Goal: Check status: Check status

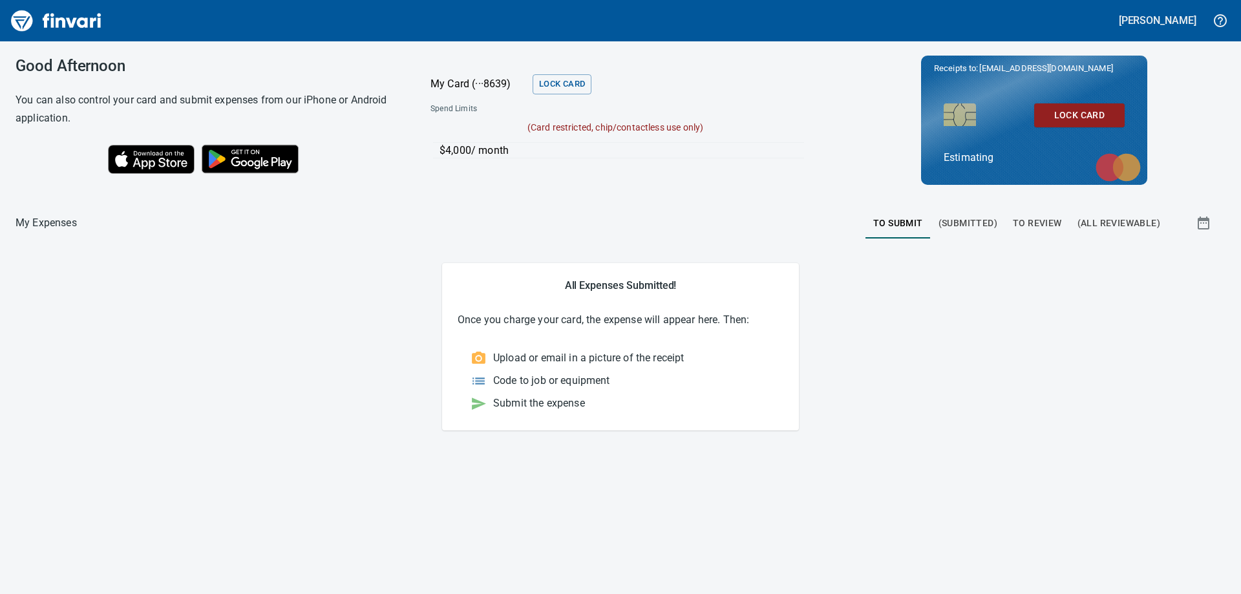
click at [997, 224] on span "(Submitted)" at bounding box center [967, 223] width 59 height 16
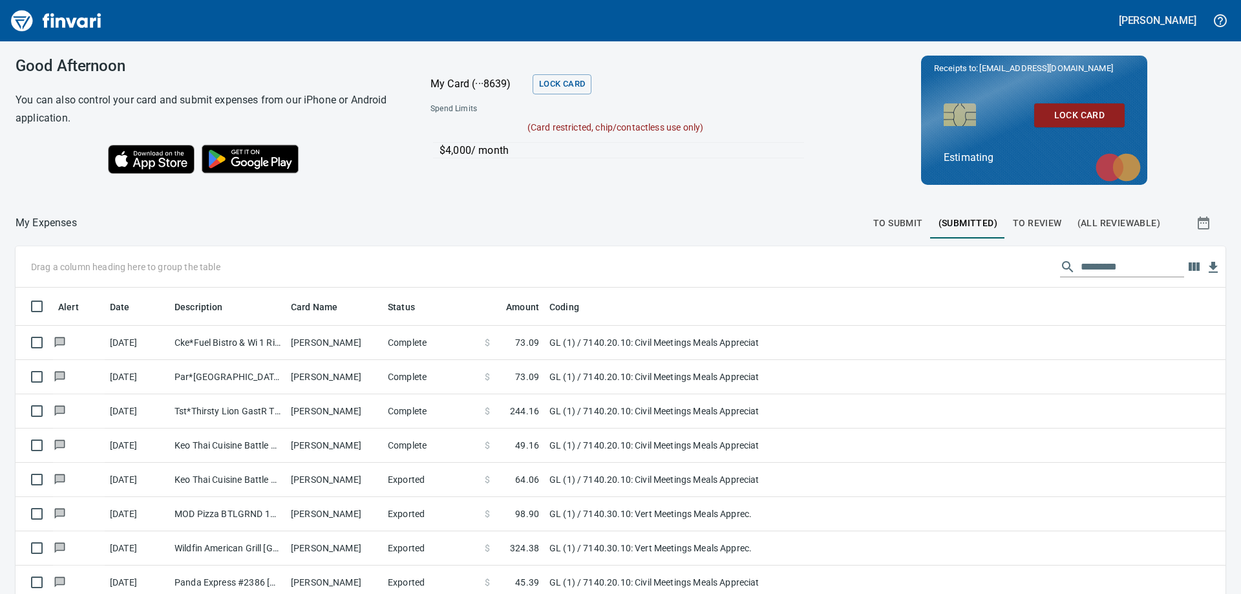
scroll to position [442, 1181]
click at [1055, 223] on button "To Review" at bounding box center [1037, 222] width 65 height 31
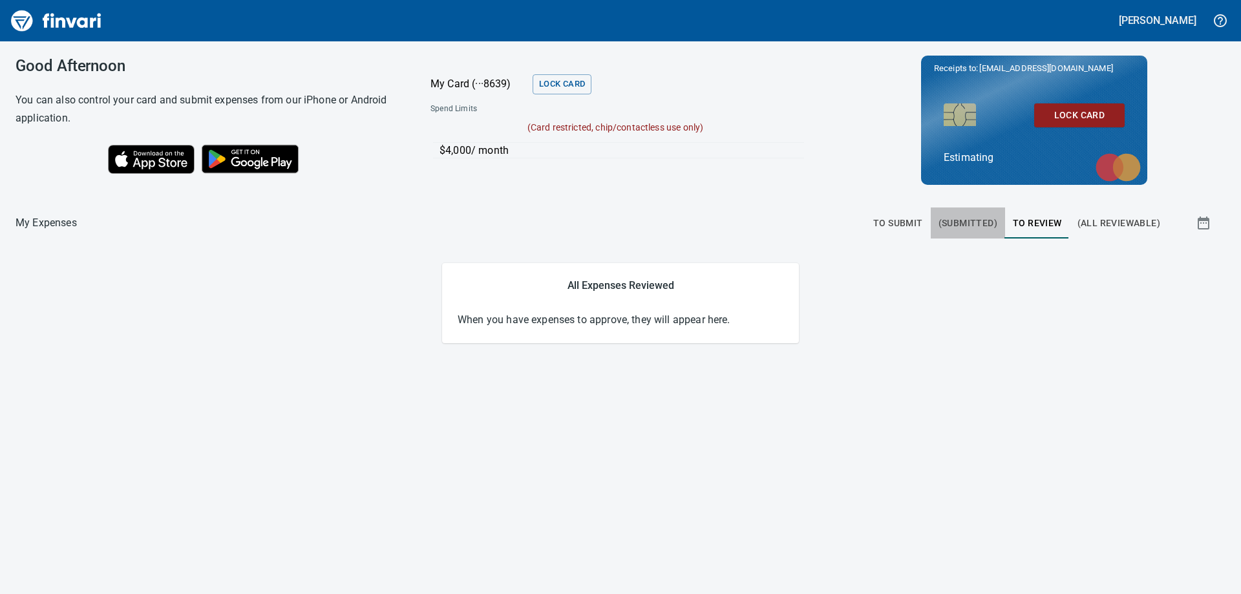
click at [974, 226] on span "(Submitted)" at bounding box center [967, 223] width 59 height 16
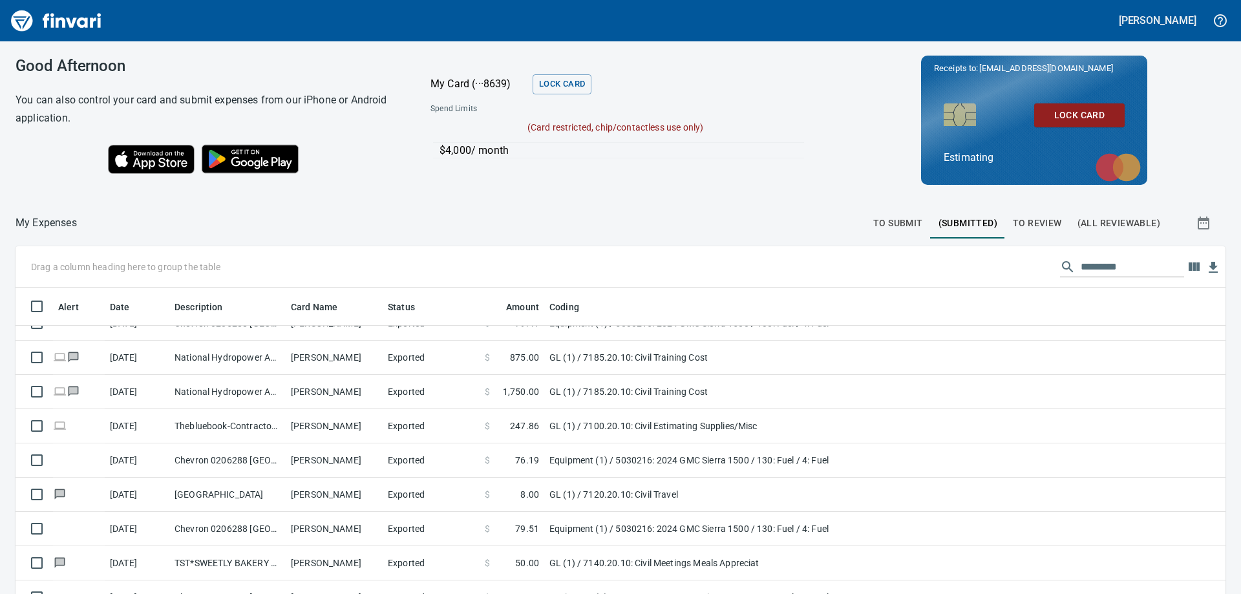
scroll to position [2779, 0]
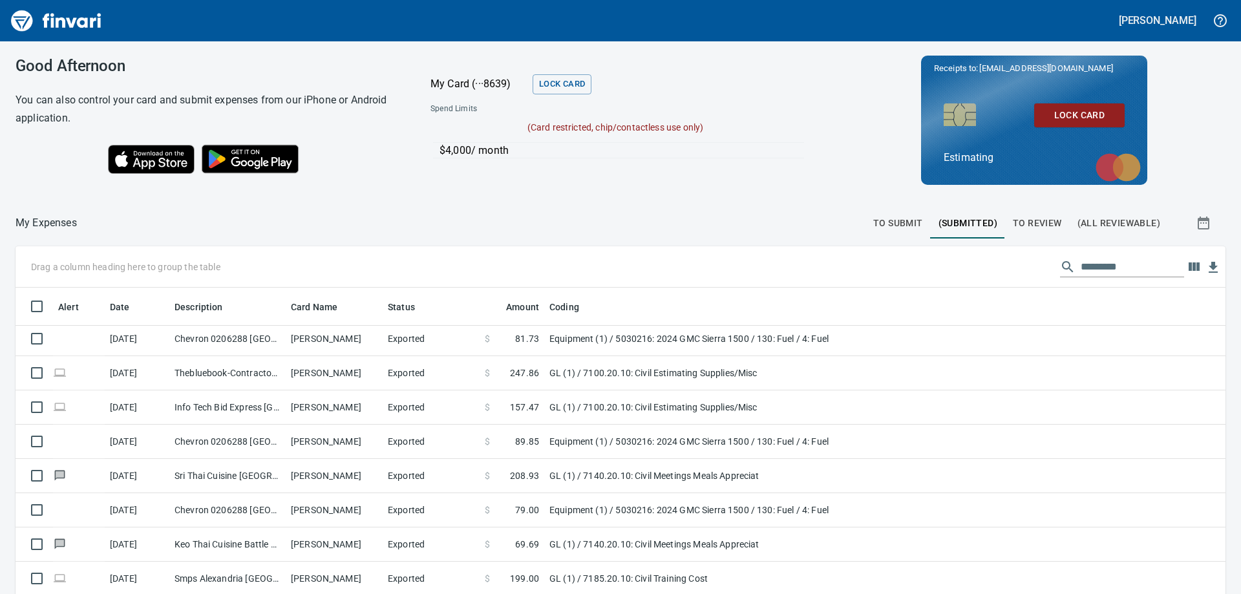
click at [1042, 221] on span "To Review" at bounding box center [1037, 223] width 49 height 16
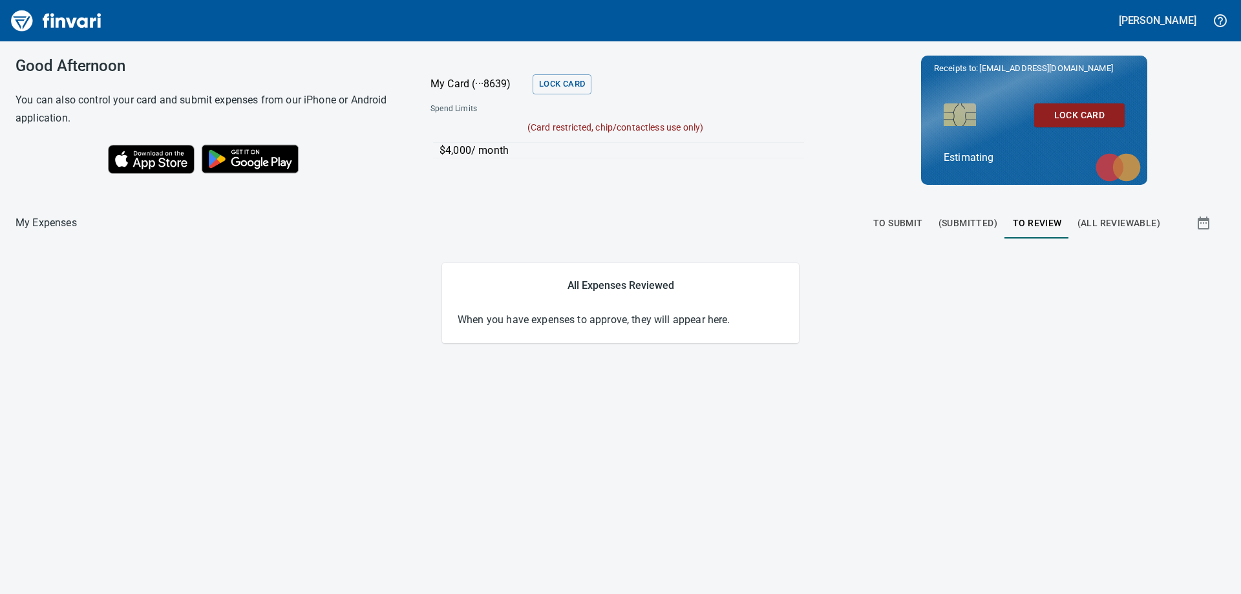
click at [1112, 222] on span "(All Reviewable)" at bounding box center [1118, 223] width 83 height 16
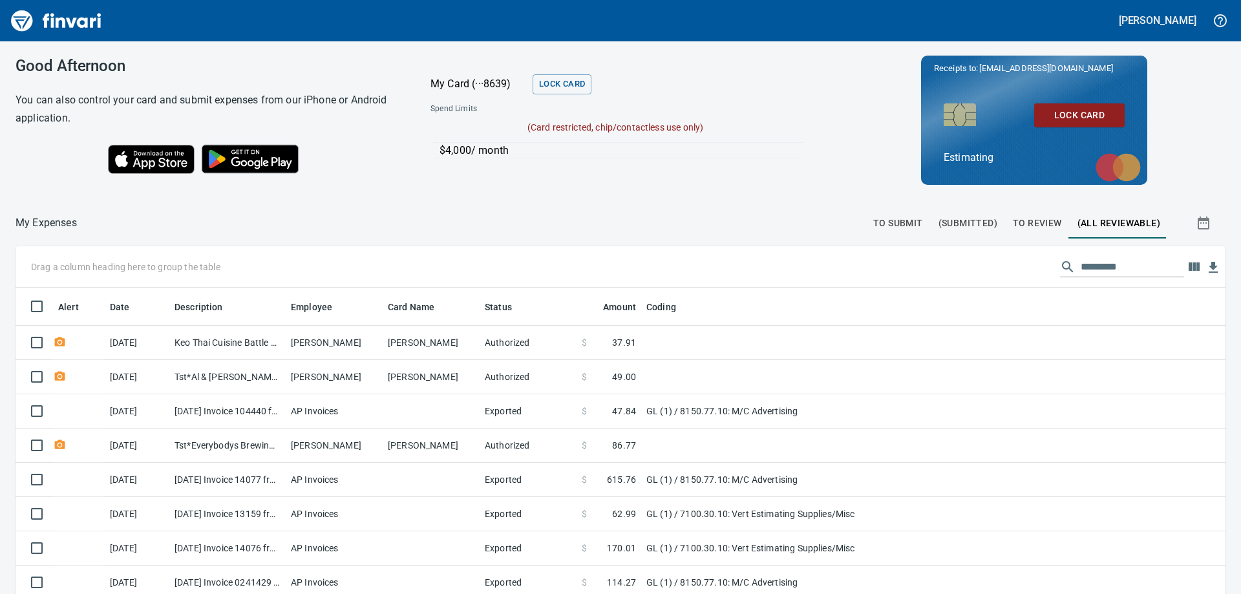
click at [944, 222] on span "(Submitted)" at bounding box center [967, 223] width 59 height 16
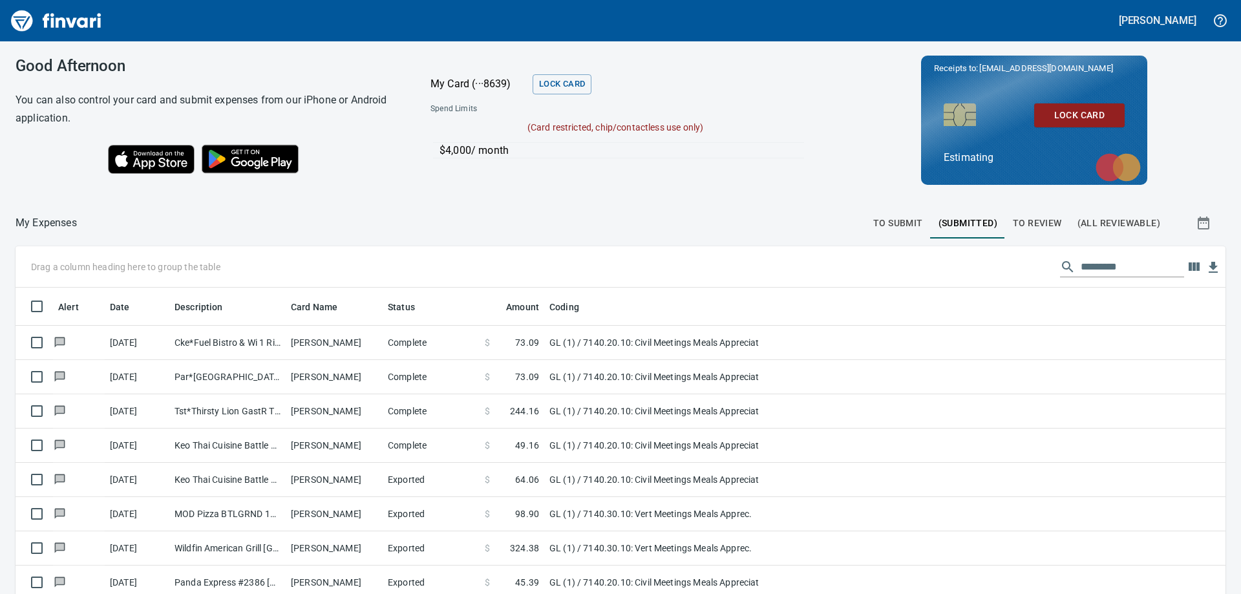
scroll to position [442, 1181]
